Goal: Task Accomplishment & Management: Use online tool/utility

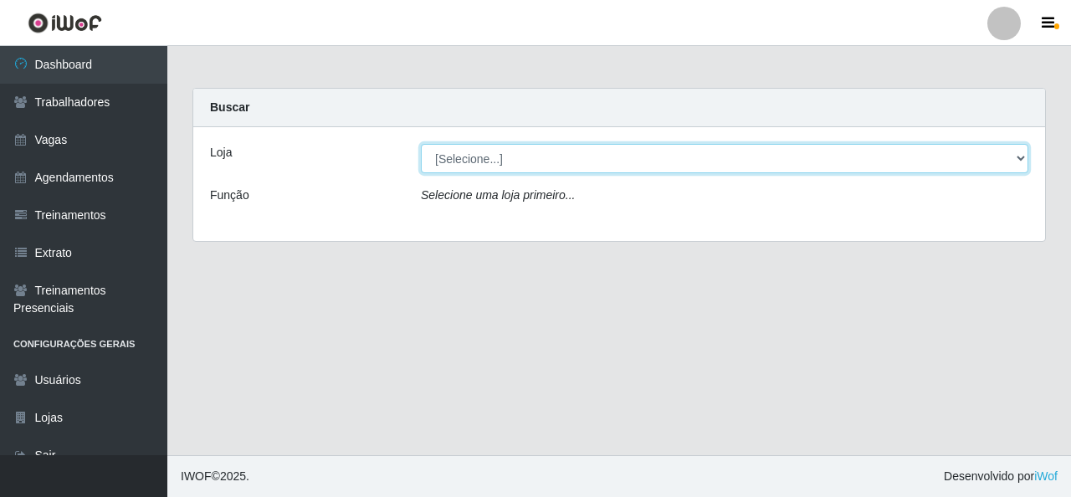
click at [536, 155] on select "[Selecione...] Rede Econômico - Malvinas Rede Econômico - Prata" at bounding box center [725, 158] width 608 height 29
select select "194"
click at [421, 144] on select "[Selecione...] Rede Econômico - Malvinas Rede Econômico - Prata" at bounding box center [725, 158] width 608 height 29
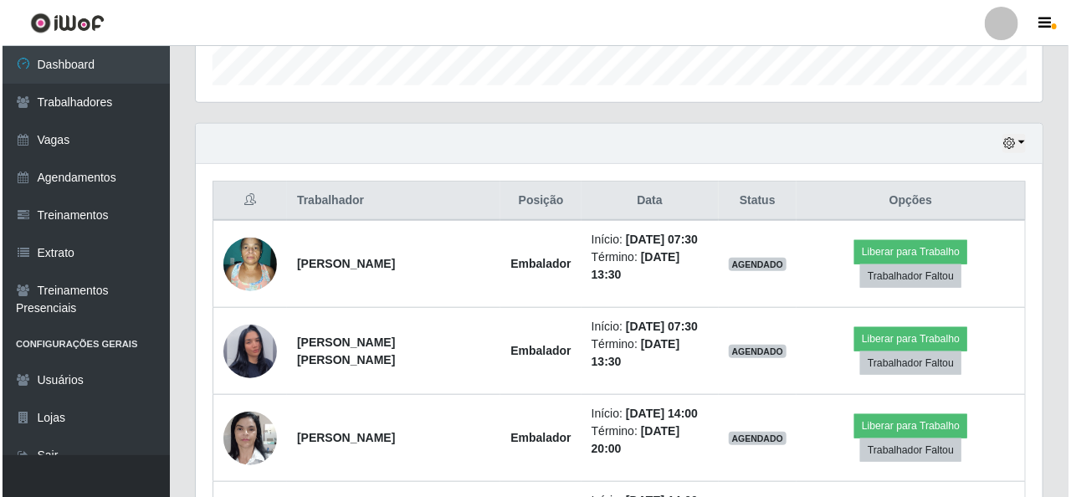
scroll to position [586, 0]
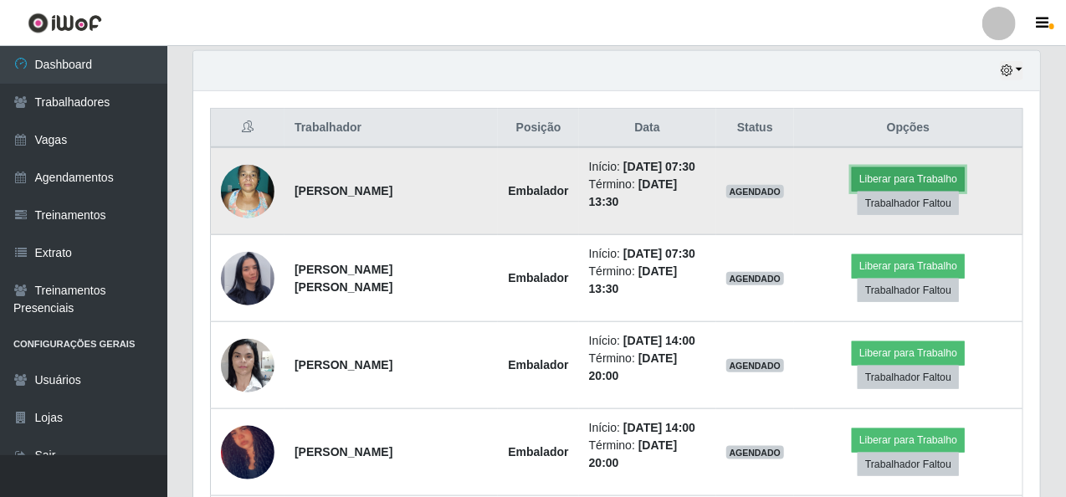
click at [881, 175] on button "Liberar para Trabalho" at bounding box center [908, 178] width 113 height 23
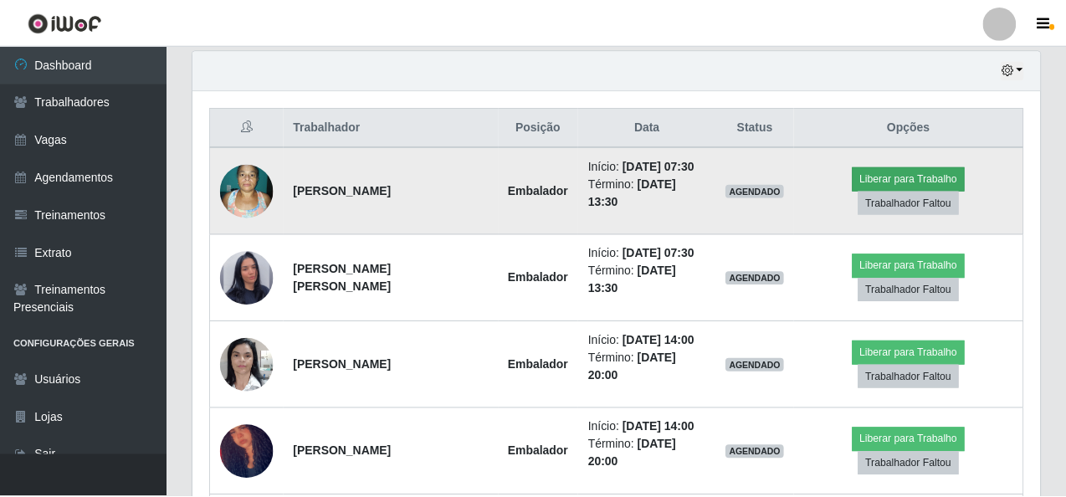
scroll to position [347, 840]
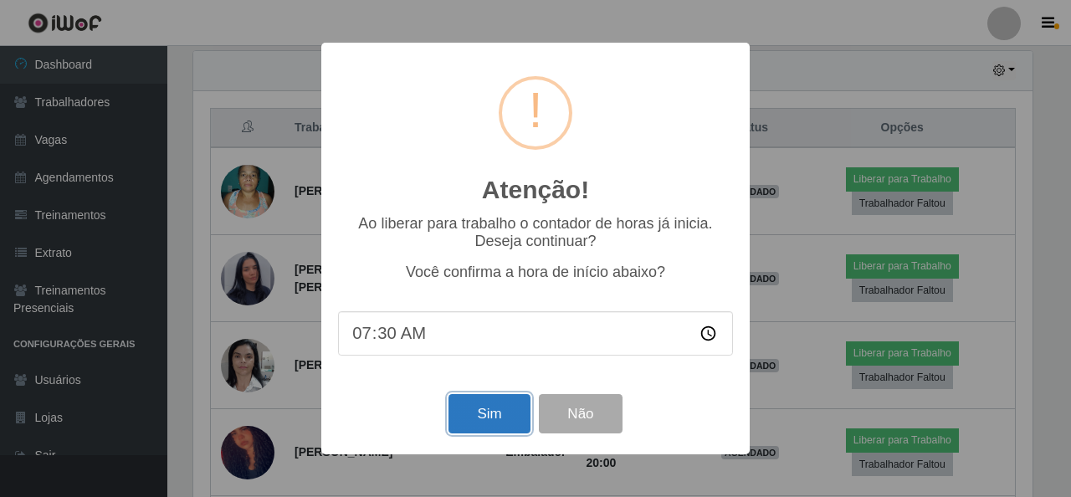
click at [496, 423] on button "Sim" at bounding box center [489, 413] width 81 height 39
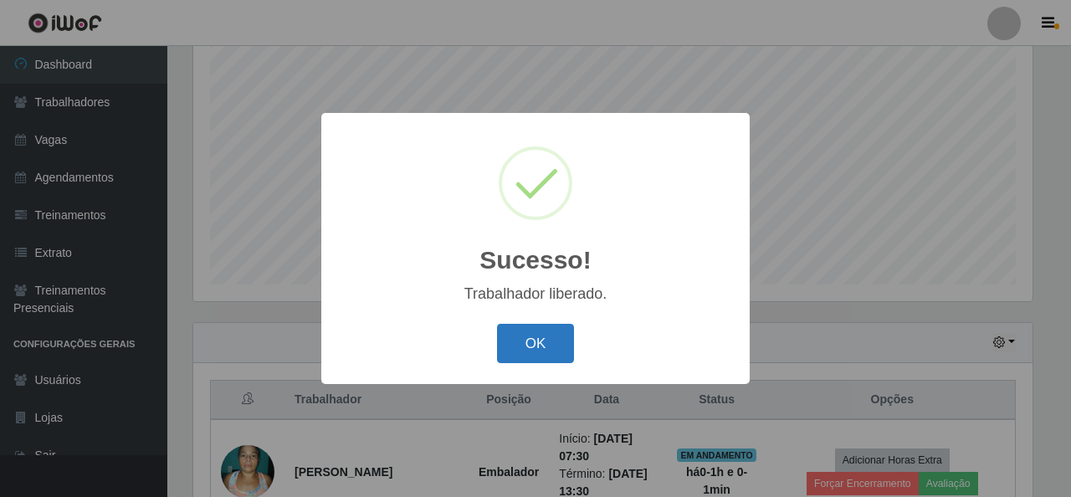
click at [534, 353] on button "OK" at bounding box center [536, 343] width 78 height 39
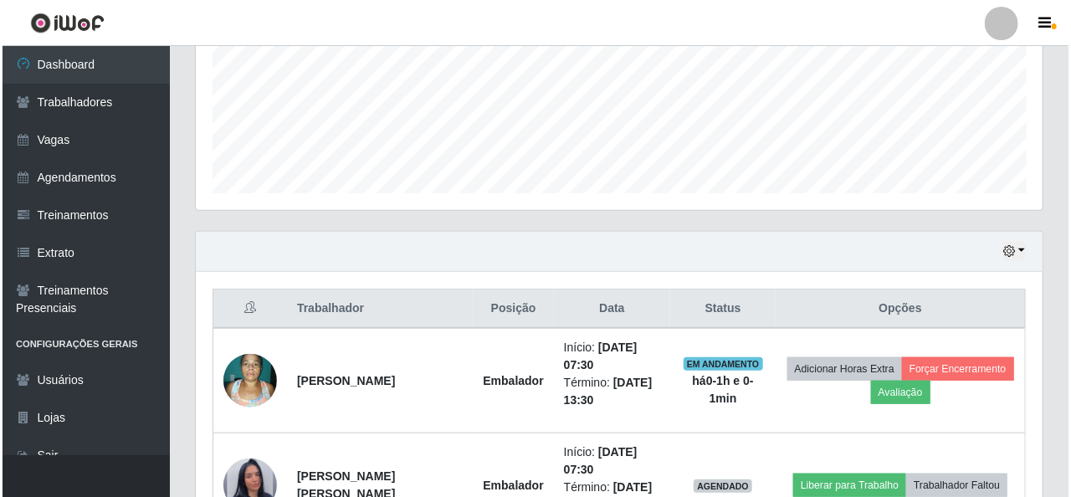
scroll to position [565, 0]
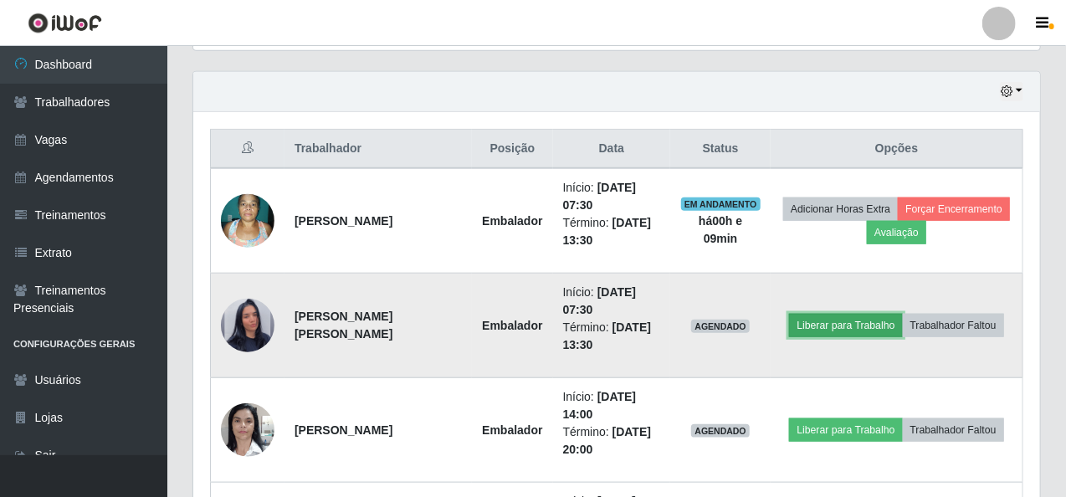
click at [840, 326] on button "Liberar para Trabalho" at bounding box center [845, 325] width 113 height 23
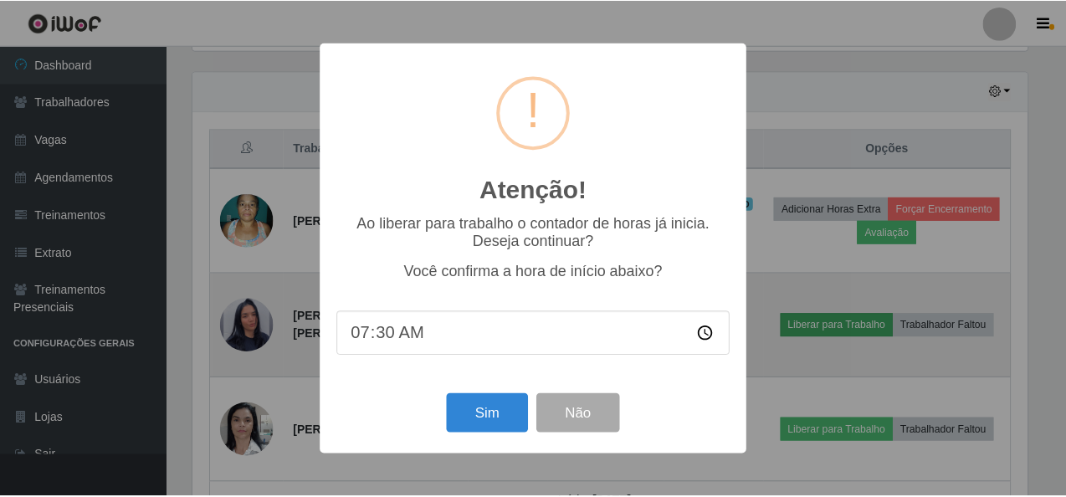
scroll to position [347, 840]
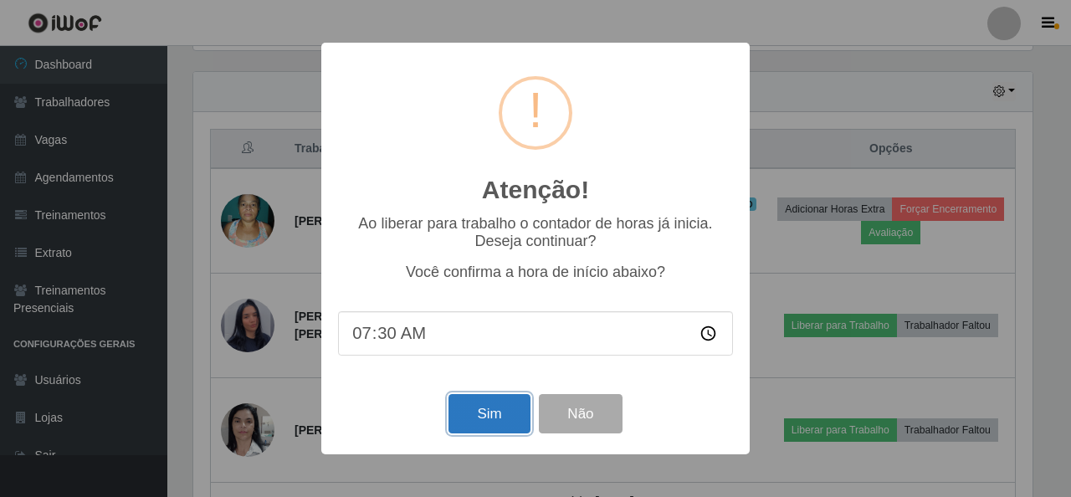
click at [500, 410] on button "Sim" at bounding box center [489, 413] width 81 height 39
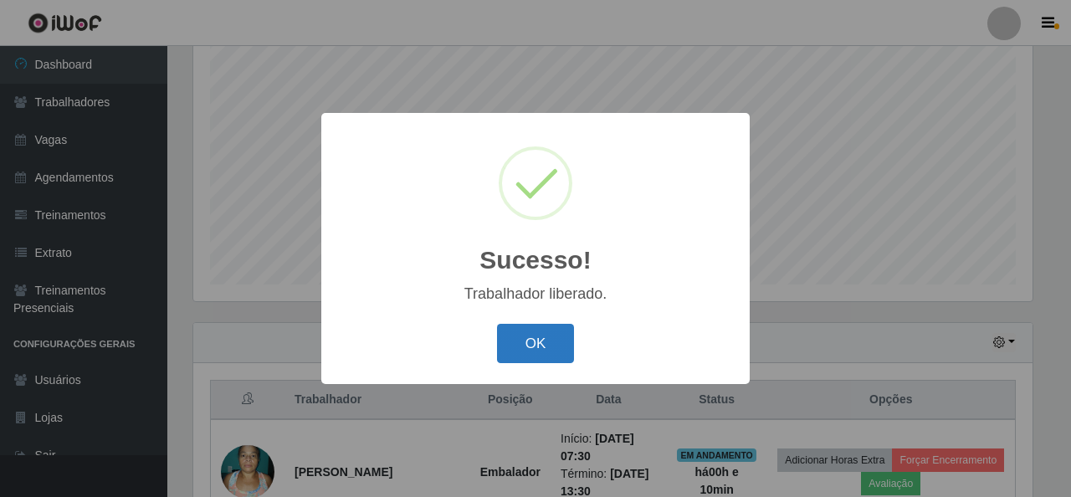
click at [528, 333] on button "OK" at bounding box center [536, 343] width 78 height 39
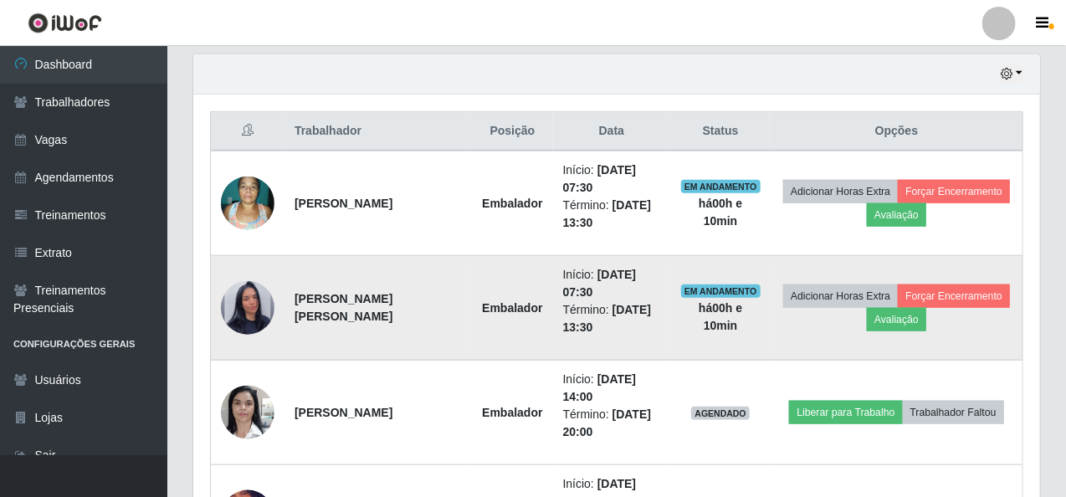
scroll to position [649, 0]
